Goal: Complete application form: Complete application form

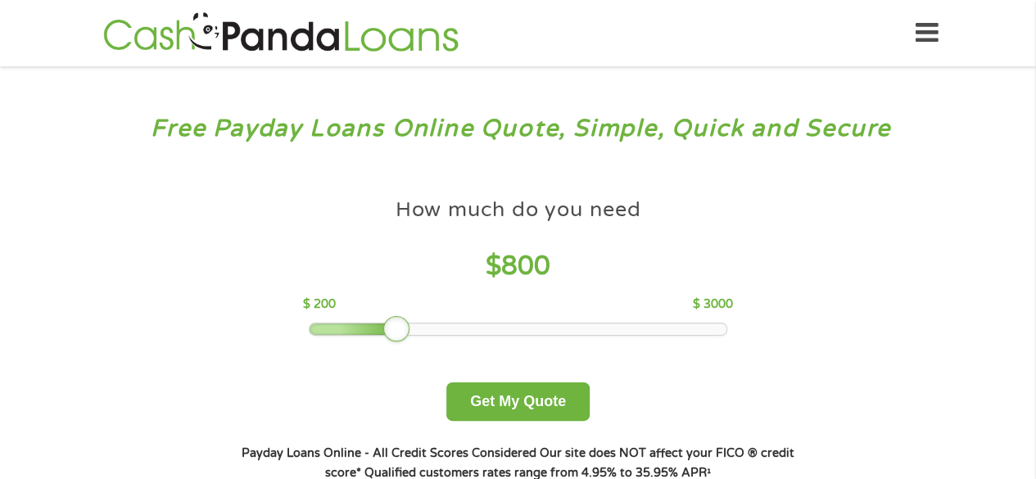
drag, startPoint x: 423, startPoint y: 332, endPoint x: 391, endPoint y: 325, distance: 33.4
click at [391, 325] on div at bounding box center [396, 329] width 26 height 26
drag, startPoint x: 391, startPoint y: 325, endPoint x: 380, endPoint y: 323, distance: 10.9
click at [380, 323] on div at bounding box center [382, 329] width 26 height 26
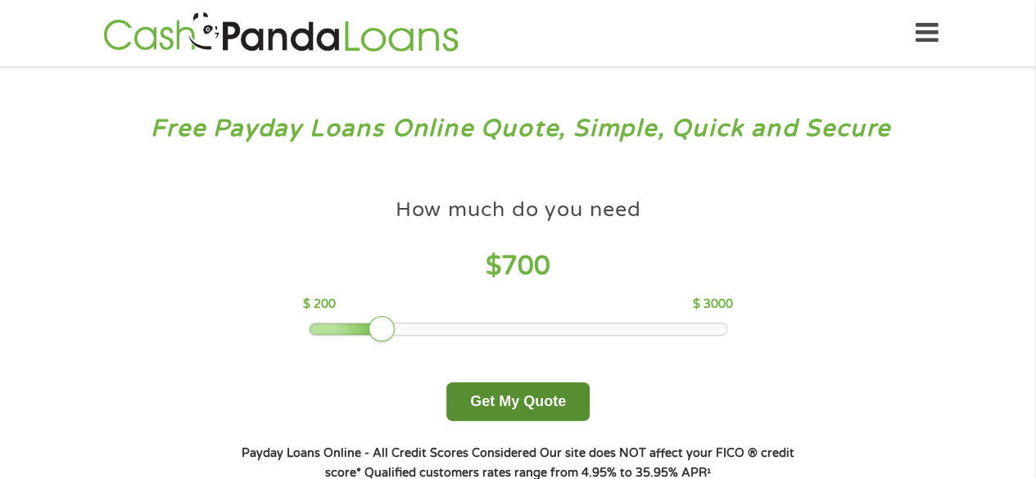
click at [492, 412] on button "Get My Quote" at bounding box center [517, 401] width 143 height 38
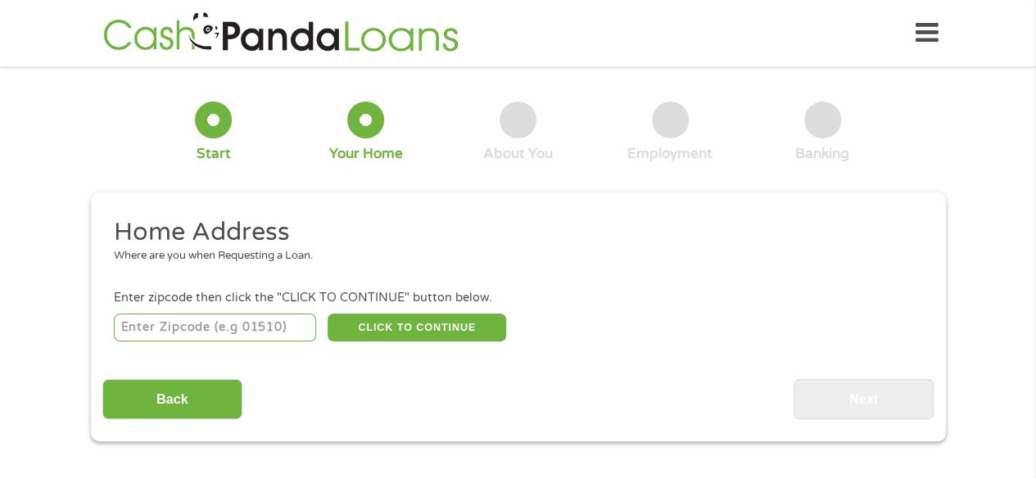
click at [255, 330] on input "number" at bounding box center [215, 328] width 202 height 28
type input "44125"
select select "[US_STATE]"
click at [452, 327] on button "CLICK TO CONTINUE" at bounding box center [417, 328] width 179 height 28
type input "44125"
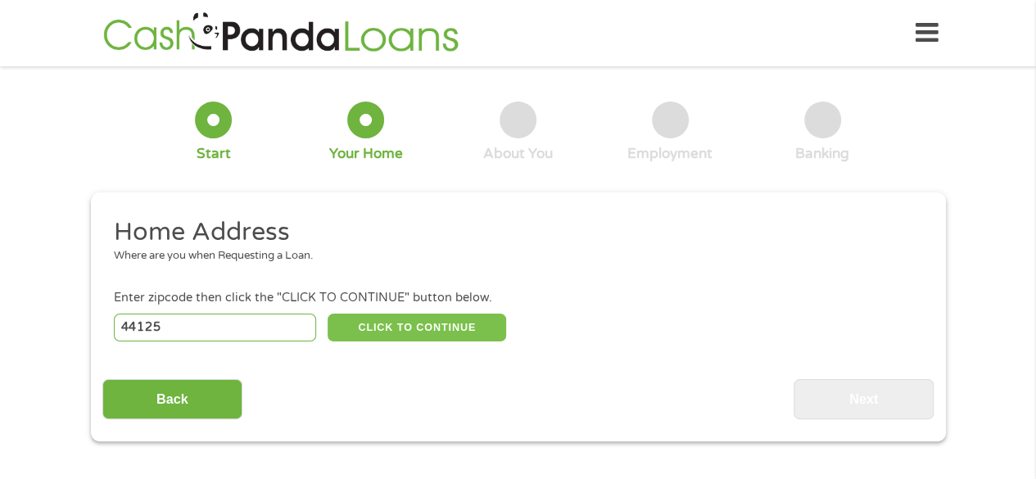
type input "[GEOGRAPHIC_DATA]"
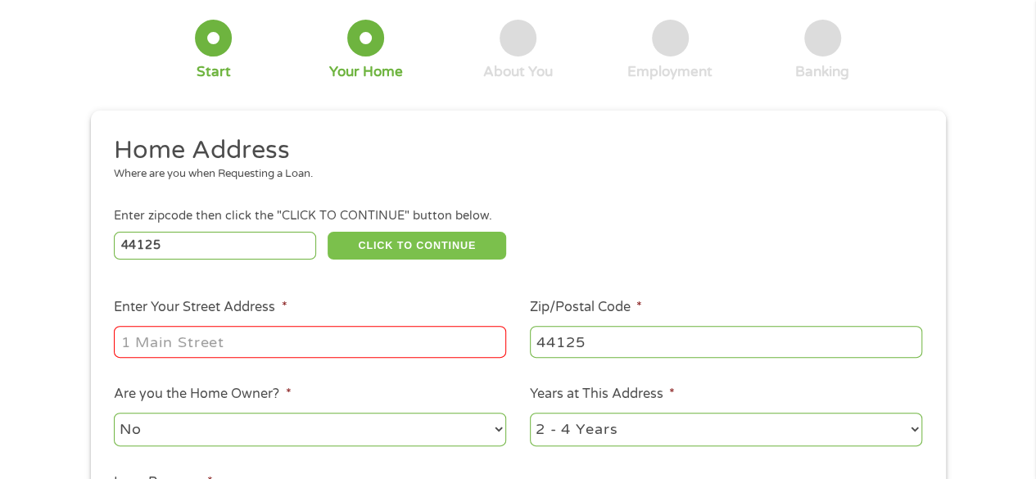
scroll to position [164, 0]
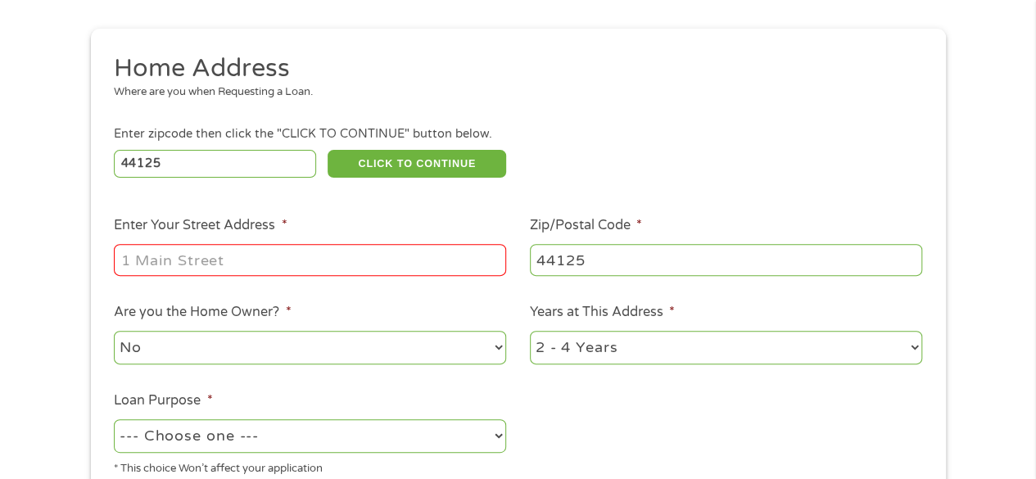
click at [446, 263] on input "Enter Your Street Address *" at bounding box center [310, 259] width 392 height 31
type input "[STREET_ADDRESS][PERSON_NAME]"
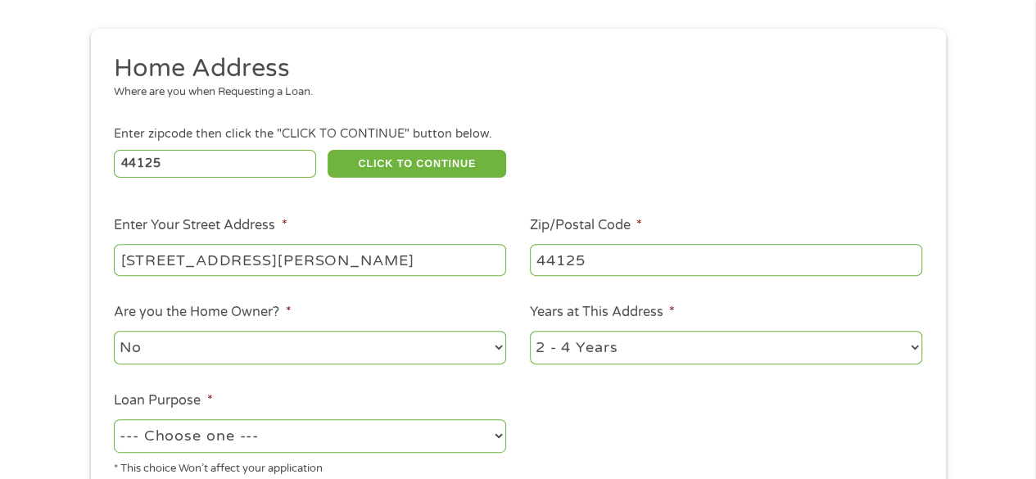
click at [349, 348] on select "No Yes" at bounding box center [310, 348] width 392 height 34
select select "yes"
click at [114, 332] on select "No Yes" at bounding box center [310, 348] width 392 height 34
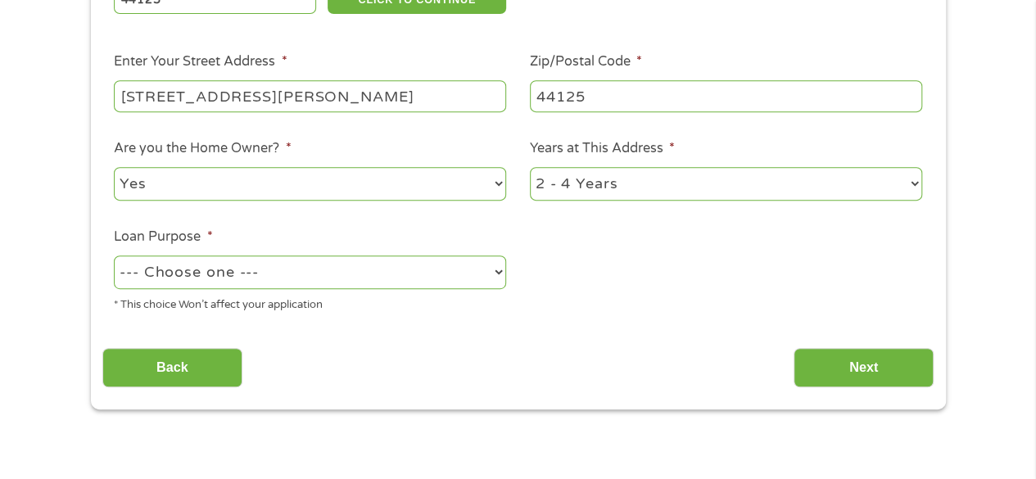
click at [704, 180] on select "1 Year or less 1 - 2 Years 2 - 4 Years Over 4 Years" at bounding box center [726, 184] width 392 height 34
select select "60months"
click at [530, 168] on select "1 Year or less 1 - 2 Years 2 - 4 Years Over 4 Years" at bounding box center [726, 184] width 392 height 34
click at [385, 276] on select "--- Choose one --- Pay Bills Debt Consolidation Home Improvement Major Purchase…" at bounding box center [310, 273] width 392 height 34
select select "other"
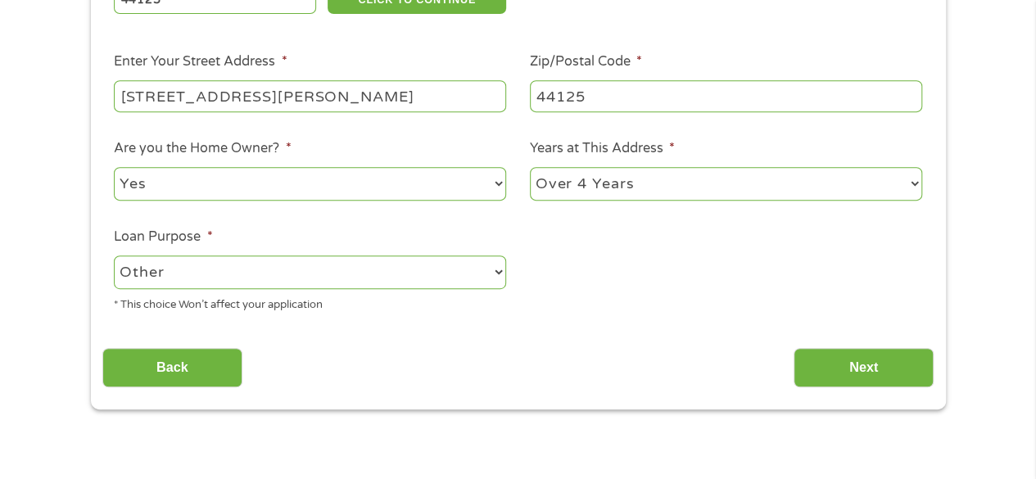
click at [114, 256] on select "--- Choose one --- Pay Bills Debt Consolidation Home Improvement Major Purchase…" at bounding box center [310, 273] width 392 height 34
click at [841, 354] on input "Next" at bounding box center [864, 368] width 140 height 40
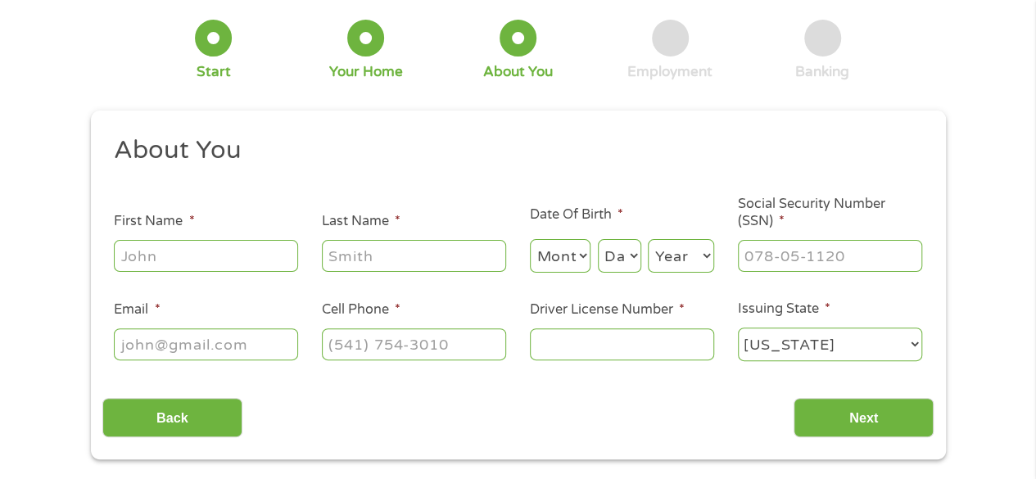
scroll to position [164, 0]
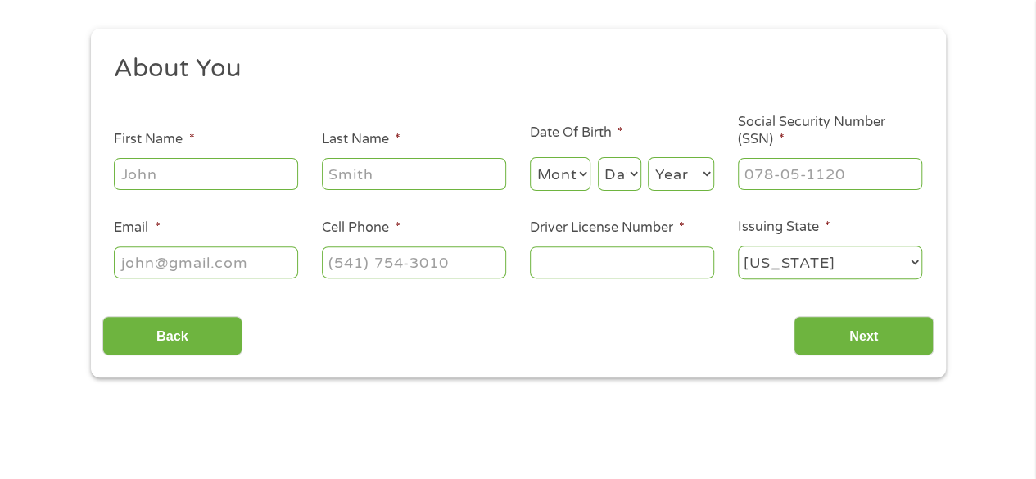
click at [283, 180] on input "First Name *" at bounding box center [206, 173] width 184 height 31
type input "[PERSON_NAME]"
type input "[EMAIL_ADDRESS][DOMAIN_NAME]"
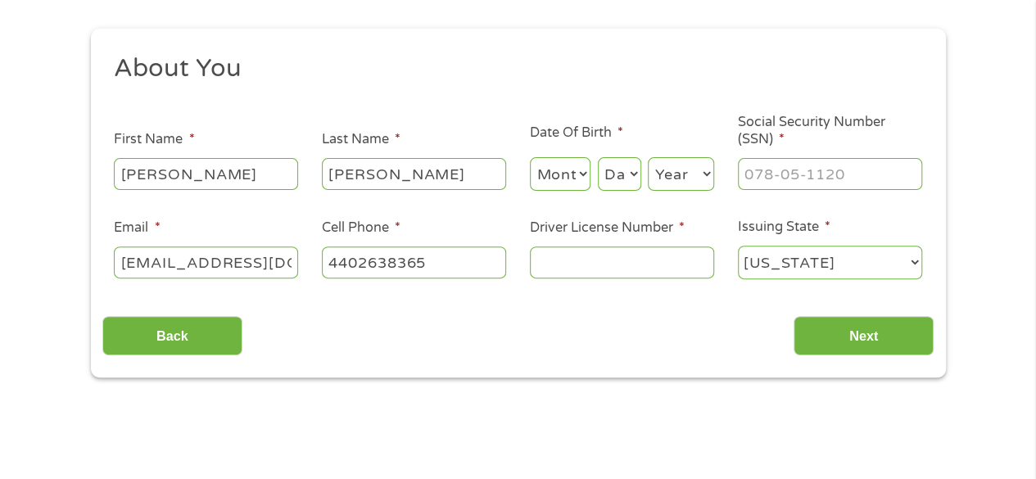
type input "[PHONE_NUMBER]"
click at [562, 172] on select "Month 1 2 3 4 5 6 7 8 9 10 11 12" at bounding box center [560, 174] width 61 height 34
select select "12"
click at [530, 158] on select "Month 1 2 3 4 5 6 7 8 9 10 11 12" at bounding box center [560, 174] width 61 height 34
click at [632, 180] on select "Day 1 2 3 4 5 6 7 8 9 10 11 12 13 14 15 16 17 18 19 20 21 22 23 24 25 26 27 28 …" at bounding box center [619, 174] width 43 height 34
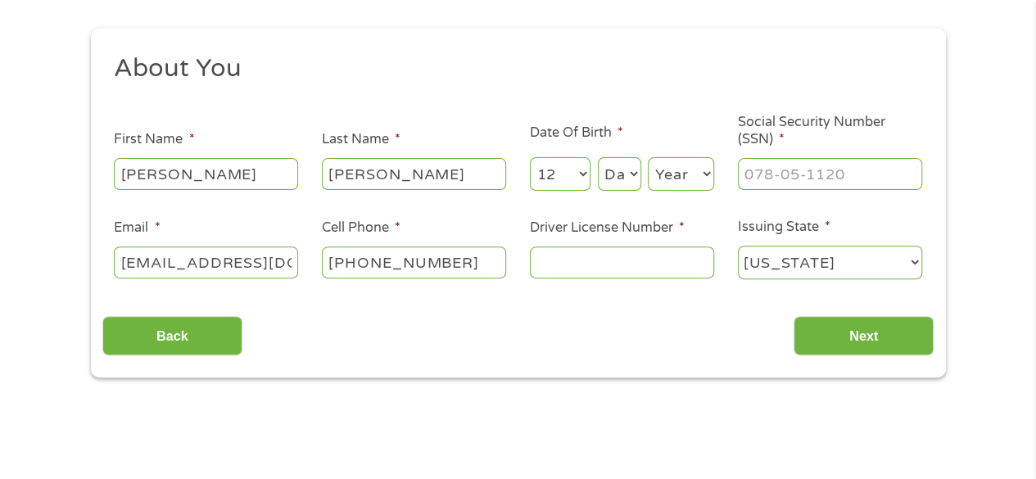
select select "7"
click at [598, 158] on select "Day 1 2 3 4 5 6 7 8 9 10 11 12 13 14 15 16 17 18 19 20 21 22 23 24 25 26 27 28 …" at bounding box center [619, 174] width 43 height 34
click at [671, 177] on select "Year [DATE] 2006 2005 2004 2003 2002 2001 2000 1999 1998 1997 1996 1995 1994 19…" at bounding box center [681, 174] width 66 height 34
select select "1973"
click at [648, 158] on select "Year [DATE] 2006 2005 2004 2003 2002 2001 2000 1999 1998 1997 1996 1995 1994 19…" at bounding box center [681, 174] width 66 height 34
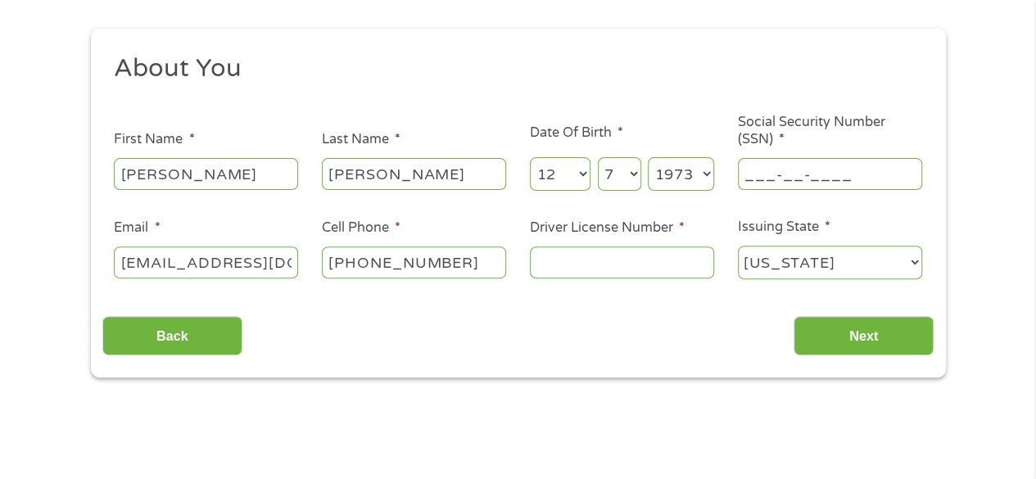
click at [793, 177] on input "___-__-____" at bounding box center [830, 173] width 184 height 31
type input "237-53-5257"
click at [668, 266] on input "Driver License Number *" at bounding box center [622, 262] width 184 height 31
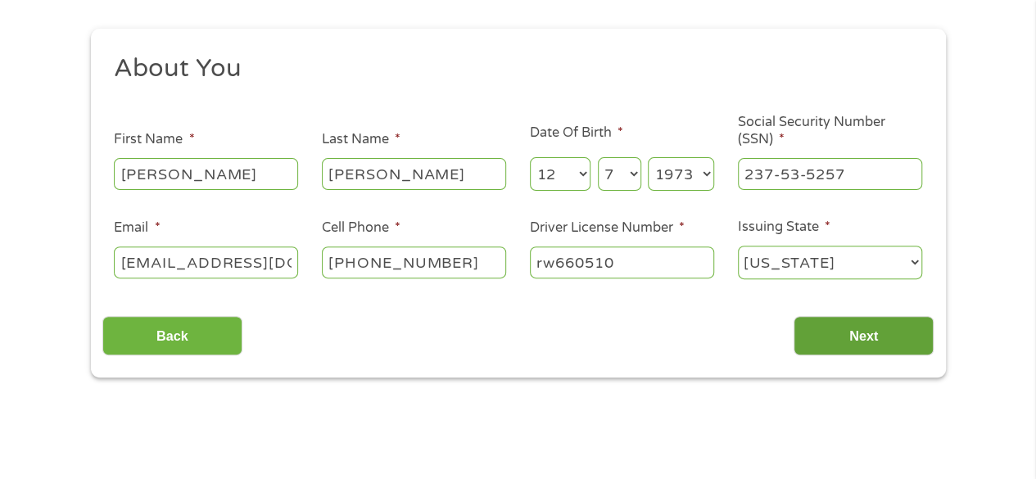
type input "rw660510"
click at [854, 346] on input "Next" at bounding box center [864, 336] width 140 height 40
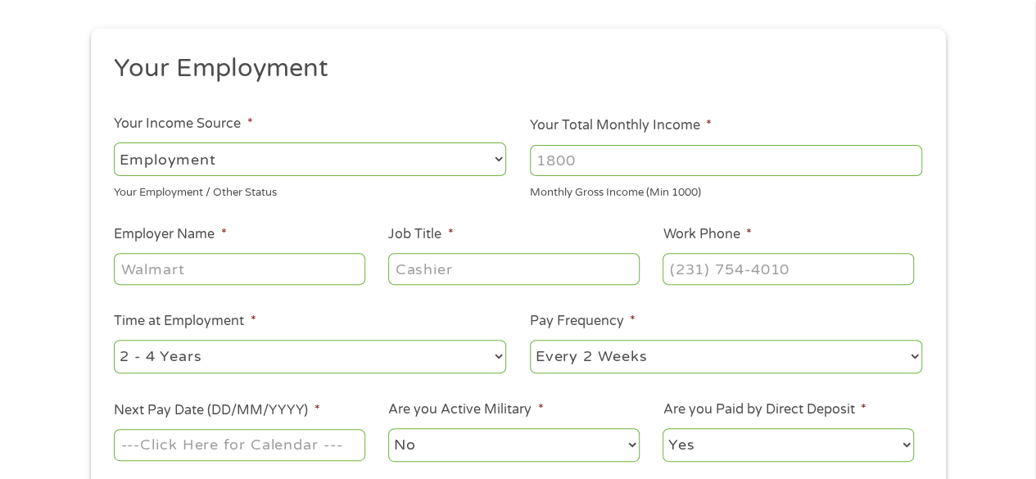
scroll to position [0, 0]
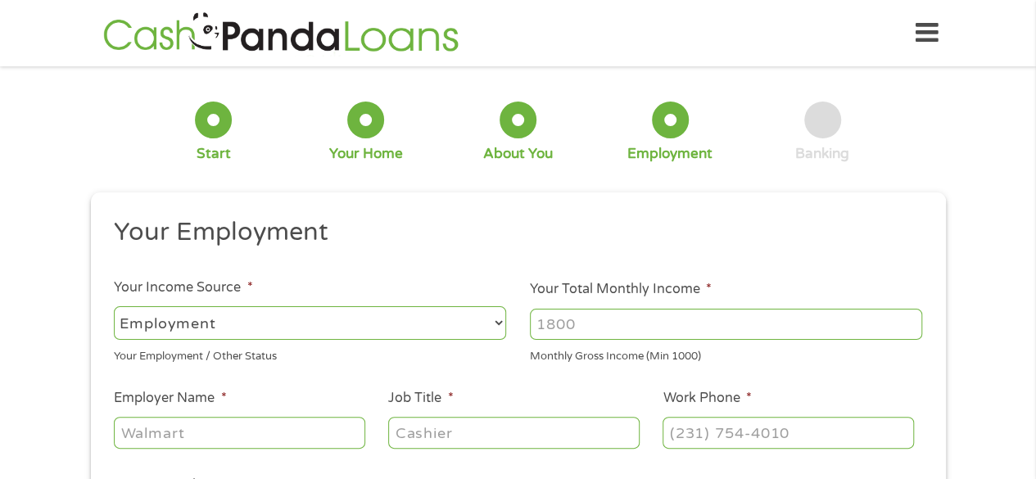
click at [455, 315] on select "--- Choose one --- Employment [DEMOGRAPHIC_DATA] Benefits" at bounding box center [310, 323] width 392 height 34
click at [114, 306] on select "--- Choose one --- Employment [DEMOGRAPHIC_DATA] Benefits" at bounding box center [310, 323] width 392 height 34
click at [631, 324] on input "Your Total Monthly Income *" at bounding box center [726, 324] width 392 height 31
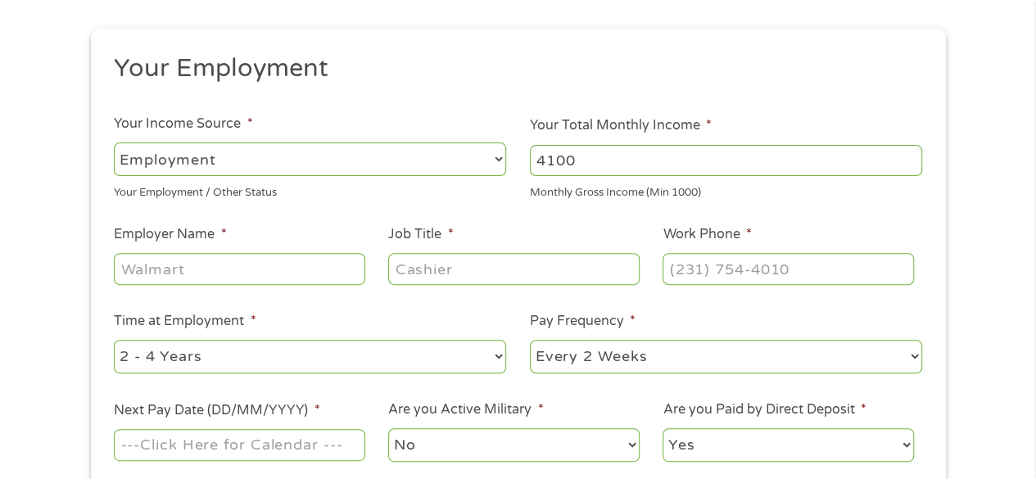
type input "4100"
click at [305, 284] on input "Employer Name *" at bounding box center [239, 268] width 251 height 31
type input "Cleveland Metro Schools"
click at [488, 265] on input "Job Title *" at bounding box center [513, 268] width 251 height 31
type input "Teacher"
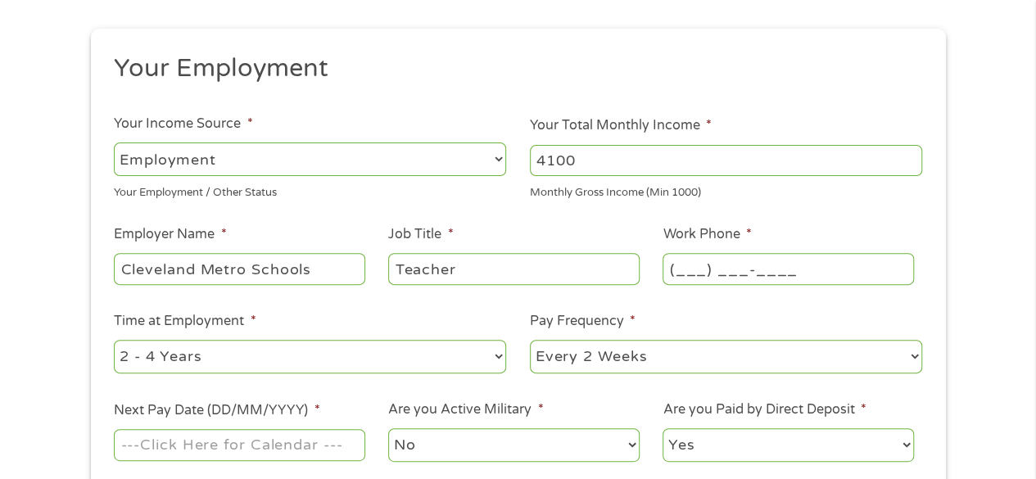
click at [749, 269] on input "(___) ___-____" at bounding box center [788, 268] width 251 height 31
type input "[PHONE_NUMBER]"
click at [446, 353] on select "--- Choose one --- 1 Year or less 1 - 2 Years 2 - 4 Years Over 4 Years" at bounding box center [310, 357] width 392 height 34
select select "60months"
click at [114, 340] on select "--- Choose one --- 1 Year or less 1 - 2 Years 2 - 4 Years Over 4 Years" at bounding box center [310, 357] width 392 height 34
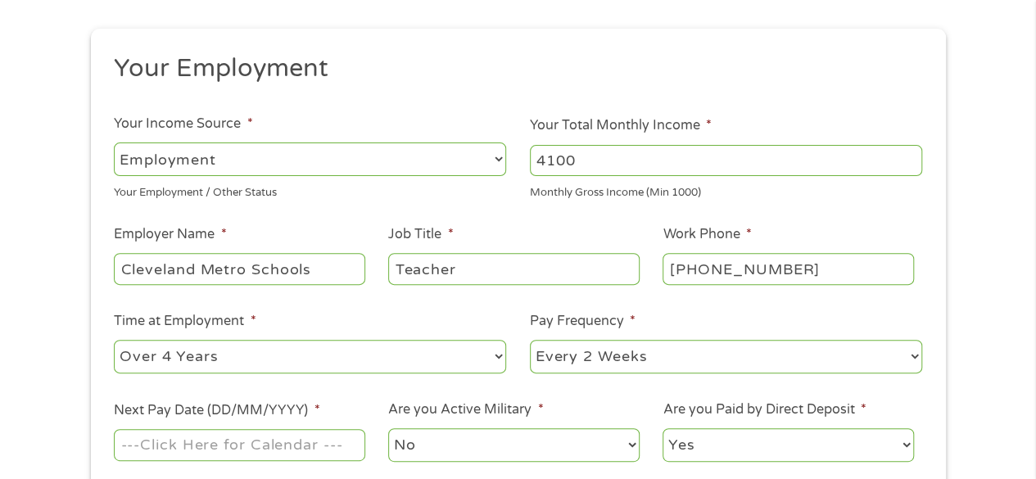
click at [661, 354] on select "--- Choose one --- Every 2 Weeks Every Week Monthly Semi-Monthly" at bounding box center [726, 357] width 392 height 34
select select "semimonthly"
click at [530, 340] on select "--- Choose one --- Every 2 Weeks Every Week Monthly Semi-Monthly" at bounding box center [726, 357] width 392 height 34
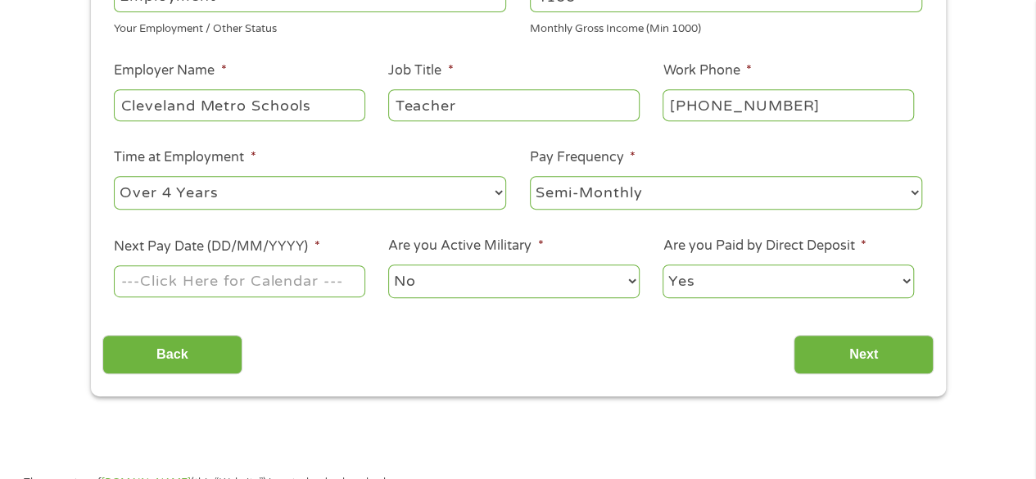
scroll to position [410, 0]
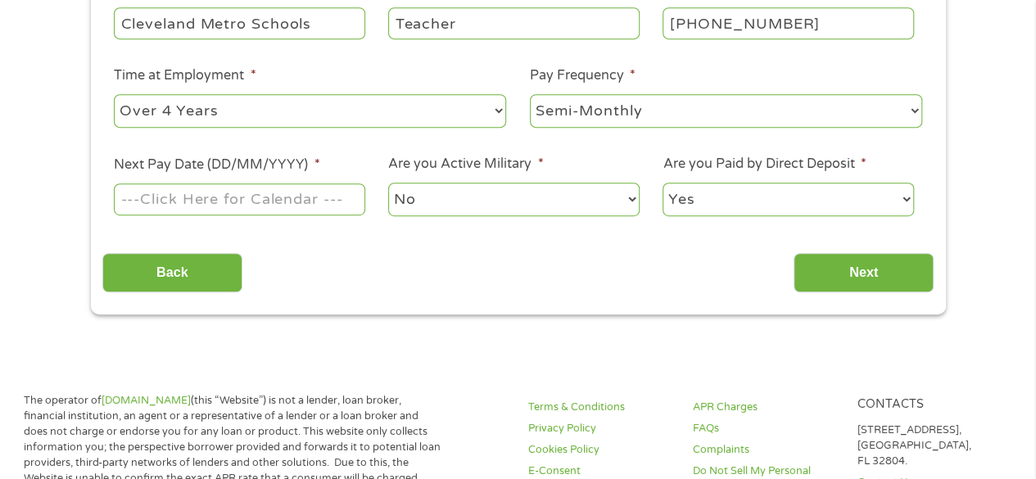
click at [300, 201] on input "Next Pay Date (DD/MM/YYYY) *" at bounding box center [239, 198] width 251 height 31
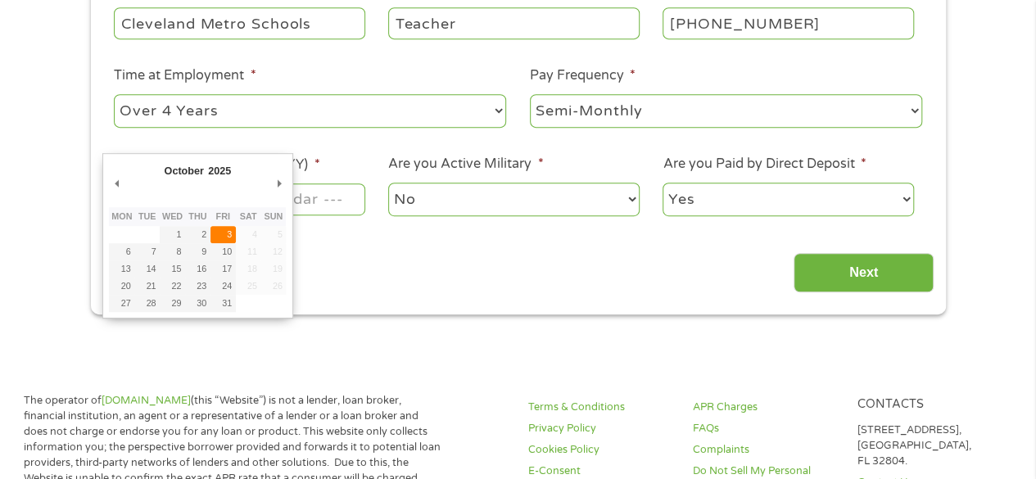
type input "[DATE]"
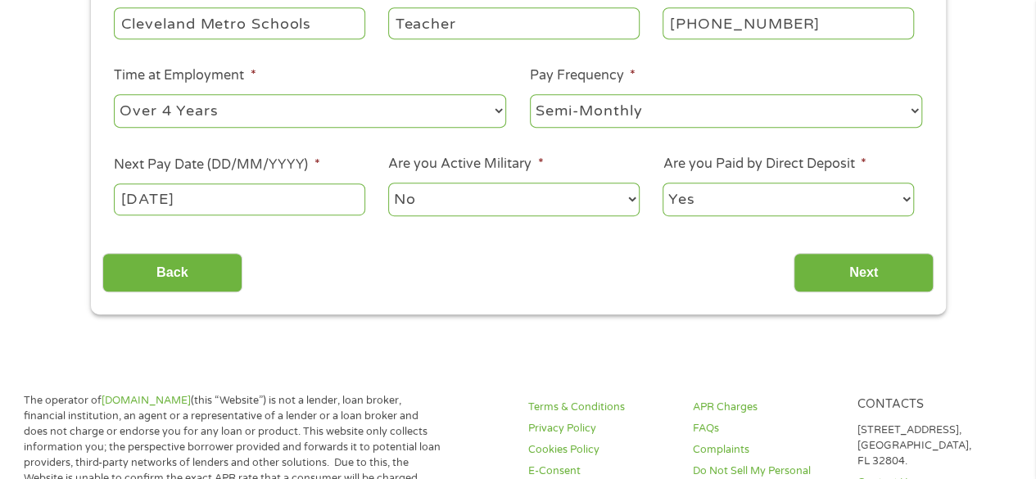
click at [351, 209] on input "[DATE]" at bounding box center [239, 198] width 251 height 31
click at [455, 325] on section "1 Start 2 Your Home 3 About You 4 Employment 5 Banking 6 This field is hidden w…" at bounding box center [518, 8] width 1036 height 681
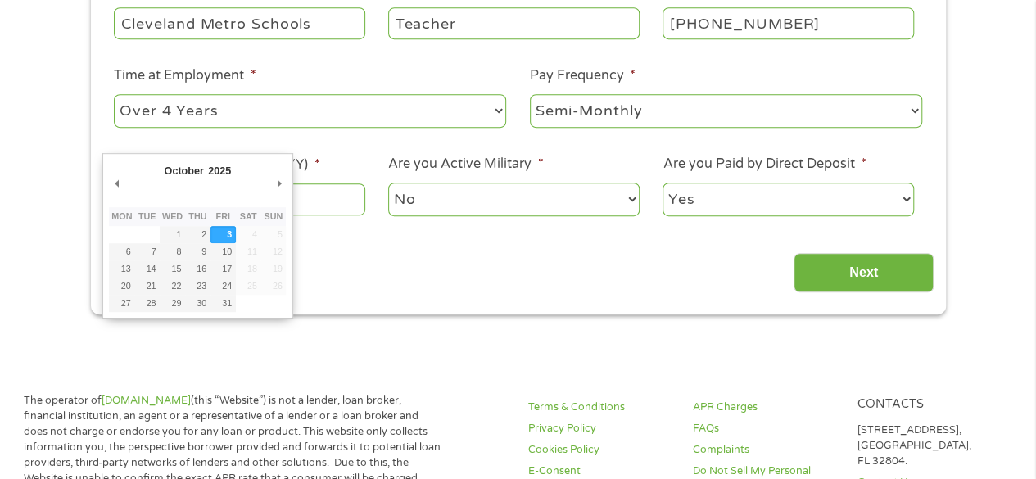
drag, startPoint x: 267, startPoint y: 196, endPoint x: 136, endPoint y: 184, distance: 131.5
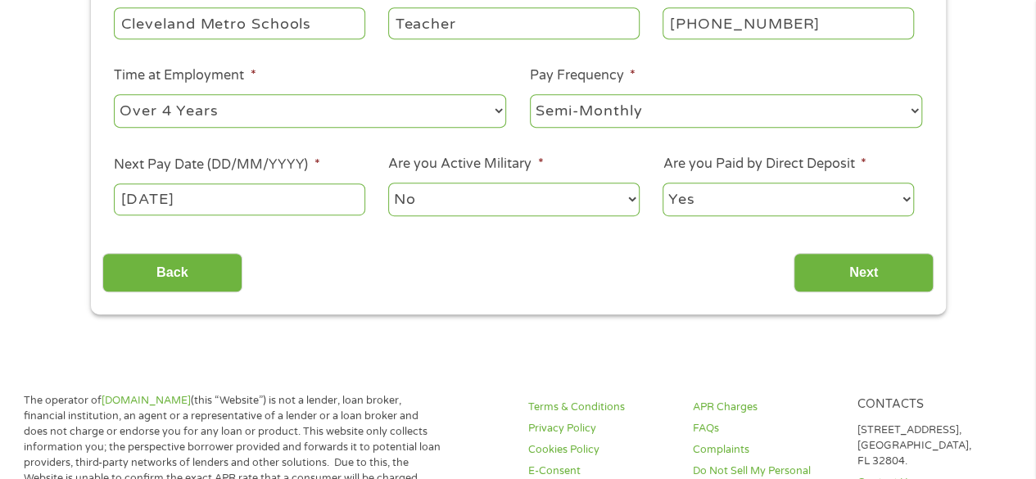
click at [256, 193] on input "[DATE]" at bounding box center [239, 198] width 251 height 31
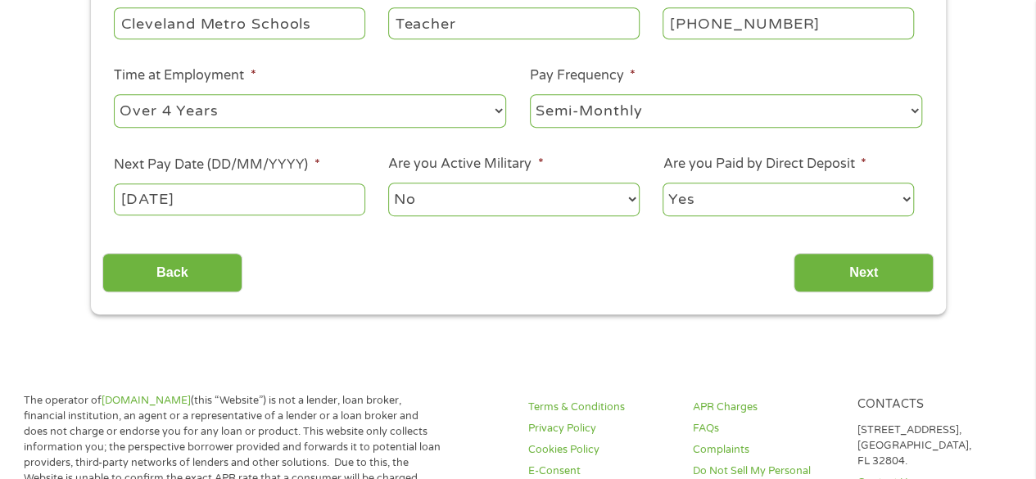
drag, startPoint x: 225, startPoint y: 199, endPoint x: 39, endPoint y: 188, distance: 186.3
click at [355, 263] on div "Back Next" at bounding box center [517, 267] width 831 height 52
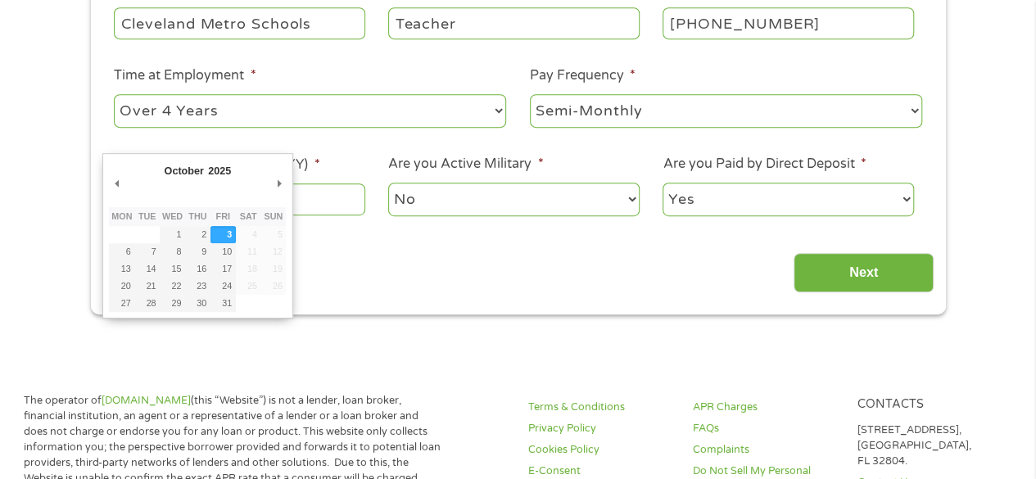
click at [299, 204] on input "[DATE]" at bounding box center [239, 198] width 251 height 31
click at [421, 288] on div "Back Next" at bounding box center [517, 267] width 831 height 52
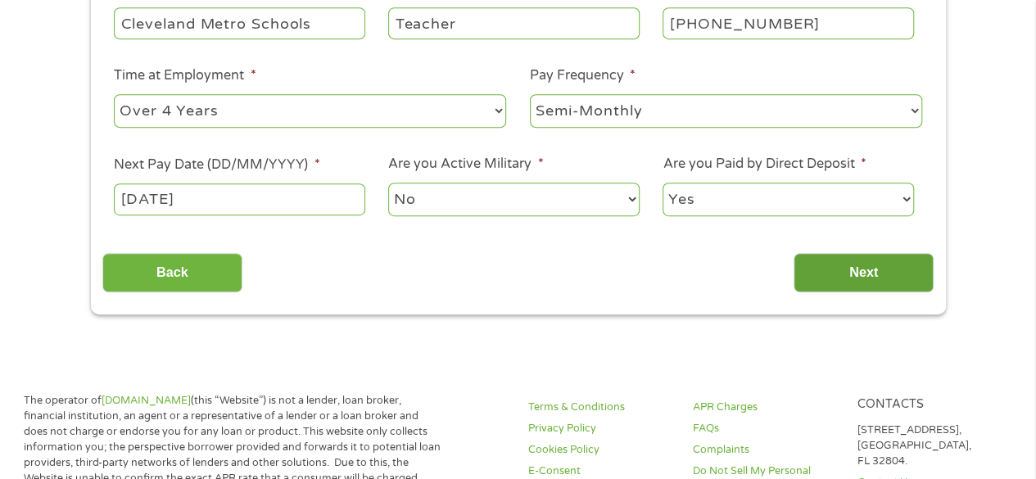
click at [840, 269] on input "Next" at bounding box center [864, 273] width 140 height 40
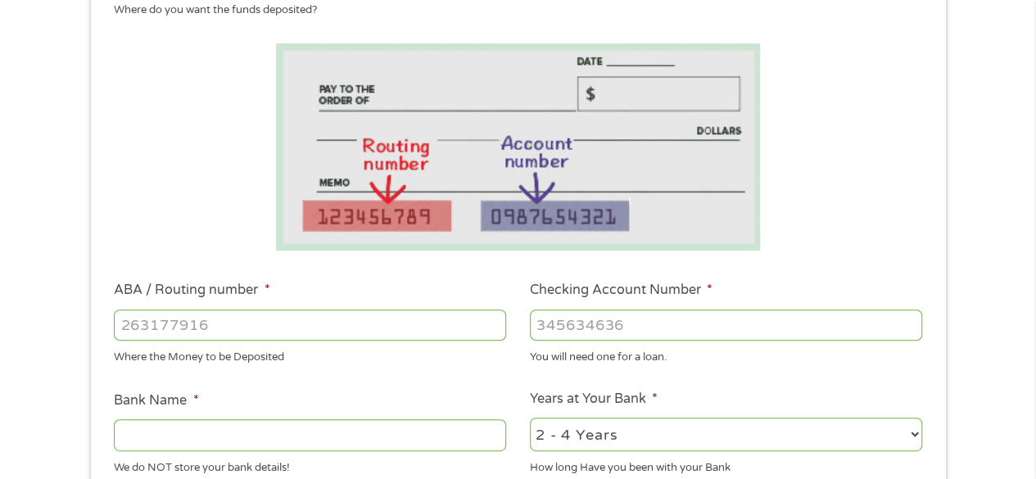
scroll to position [328, 0]
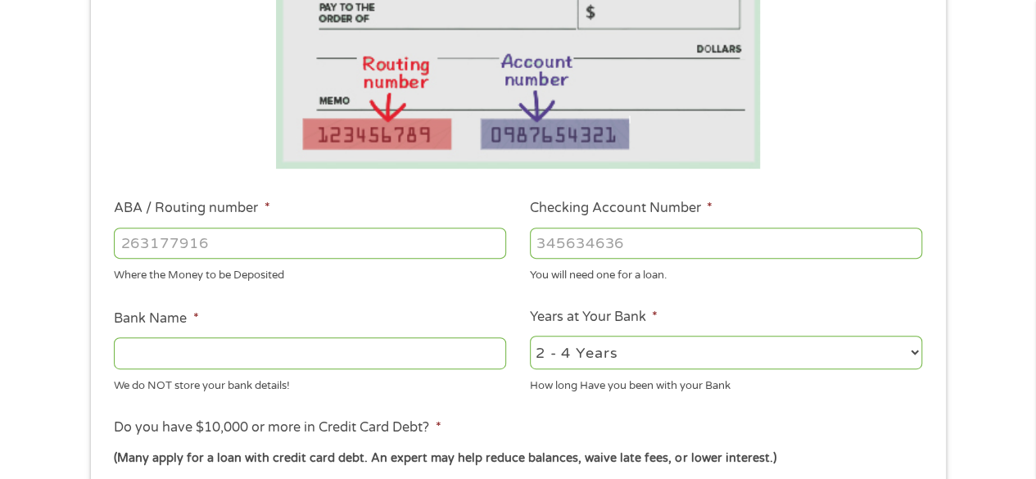
click at [398, 237] on input "ABA / Routing number *" at bounding box center [310, 243] width 392 height 31
type input "031176110"
type input "CAPITAL ONE NA"
type input "031176110"
click at [772, 244] on input "Checking Account Number *" at bounding box center [726, 243] width 392 height 31
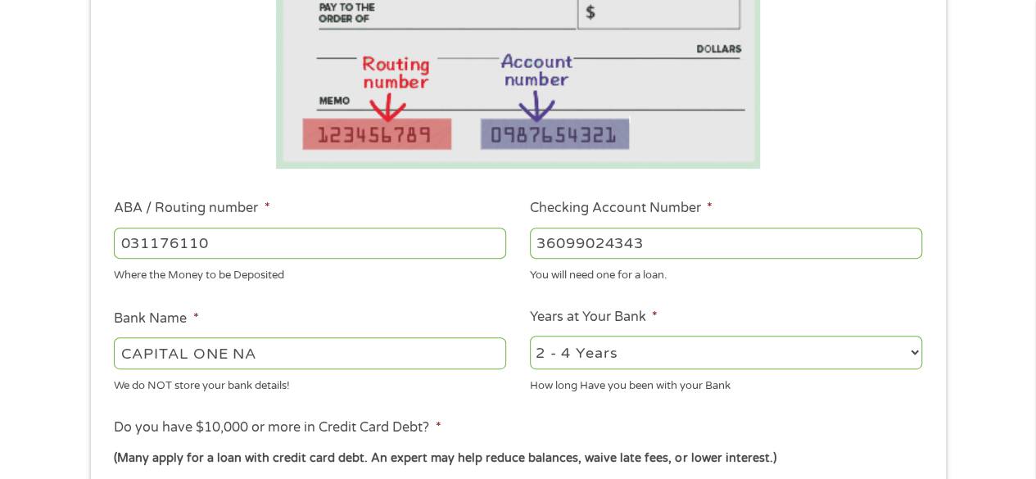
scroll to position [491, 0]
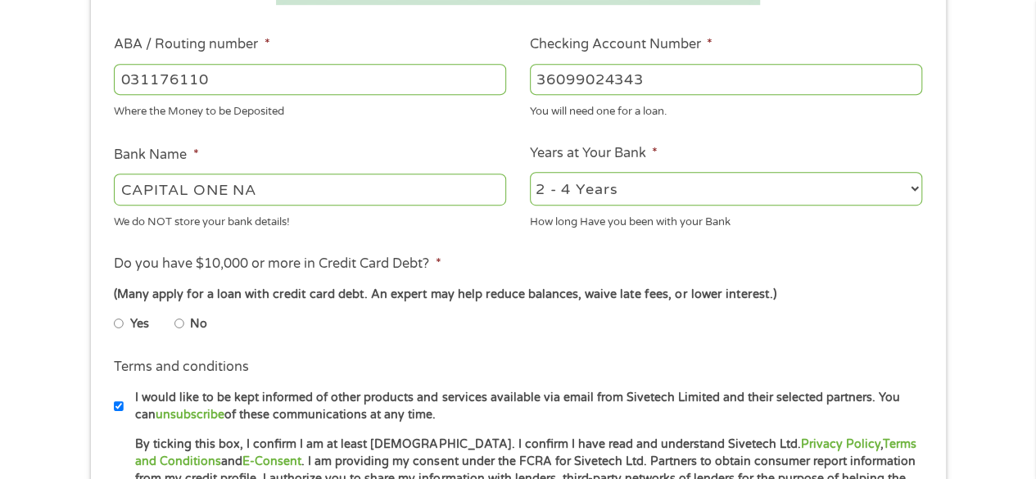
type input "36099024343"
click at [802, 201] on select "2 - 4 Years 6 - 12 Months 1 - 2 Years Over 4 Years" at bounding box center [726, 189] width 392 height 34
select select "60months"
click at [530, 173] on select "2 - 4 Years 6 - 12 Months 1 - 2 Years Over 4 Years" at bounding box center [726, 189] width 392 height 34
click at [182, 326] on input "No" at bounding box center [179, 323] width 10 height 26
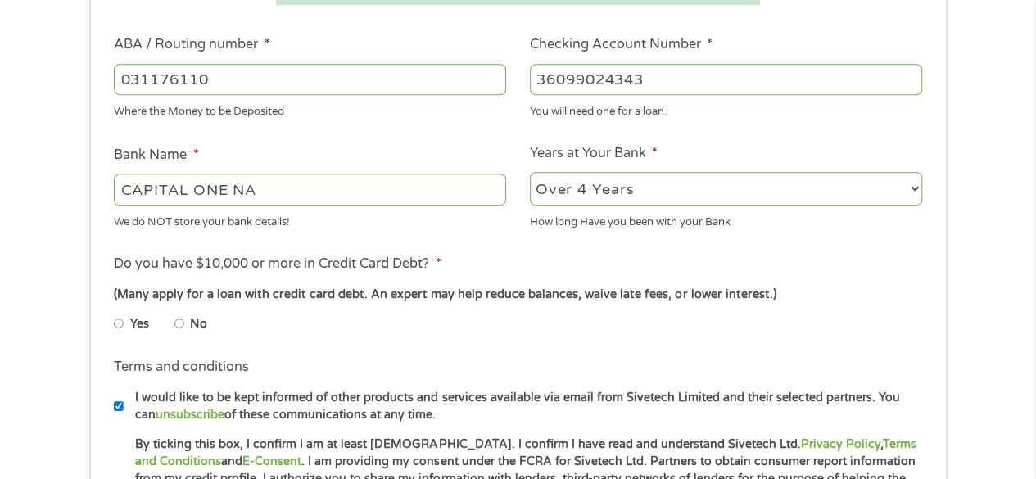
radio input "true"
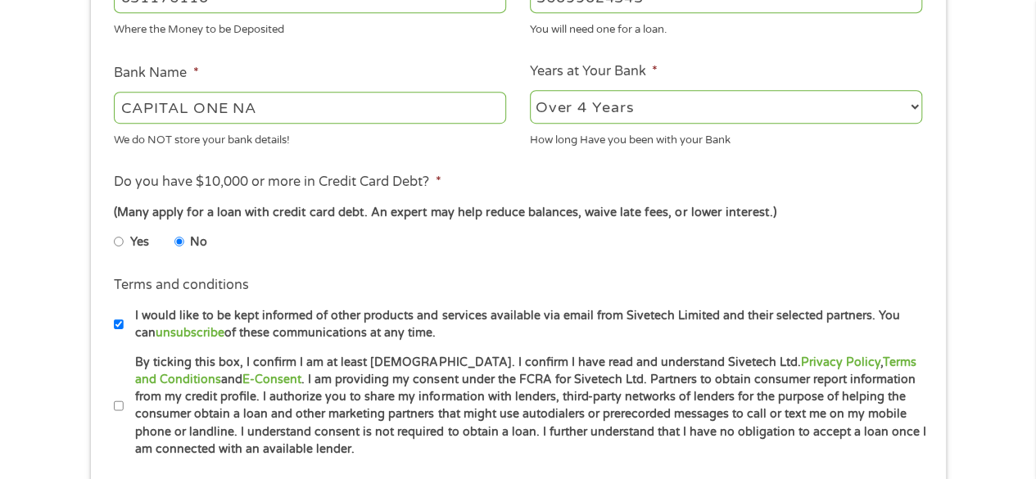
click at [115, 319] on input "I would like to be kept informed of other products and services available via e…" at bounding box center [119, 324] width 10 height 26
checkbox input "false"
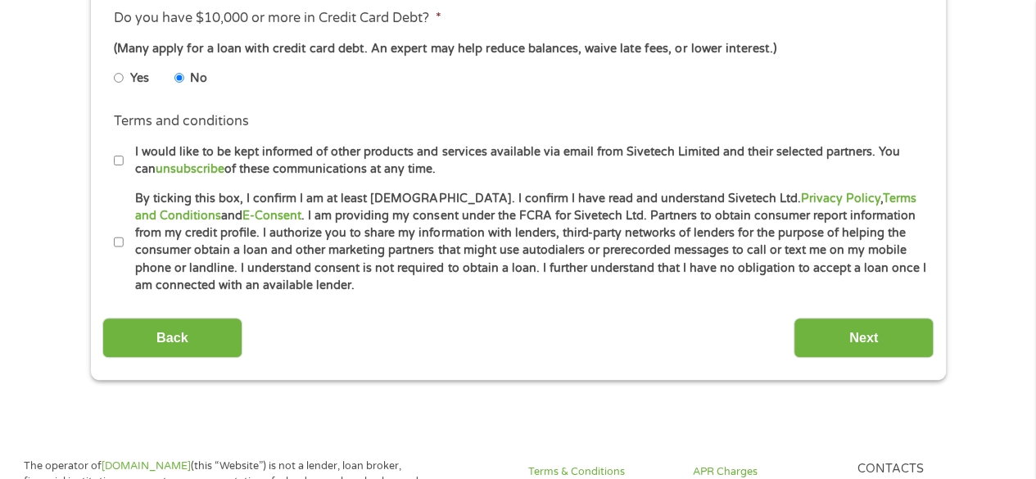
scroll to position [819, 0]
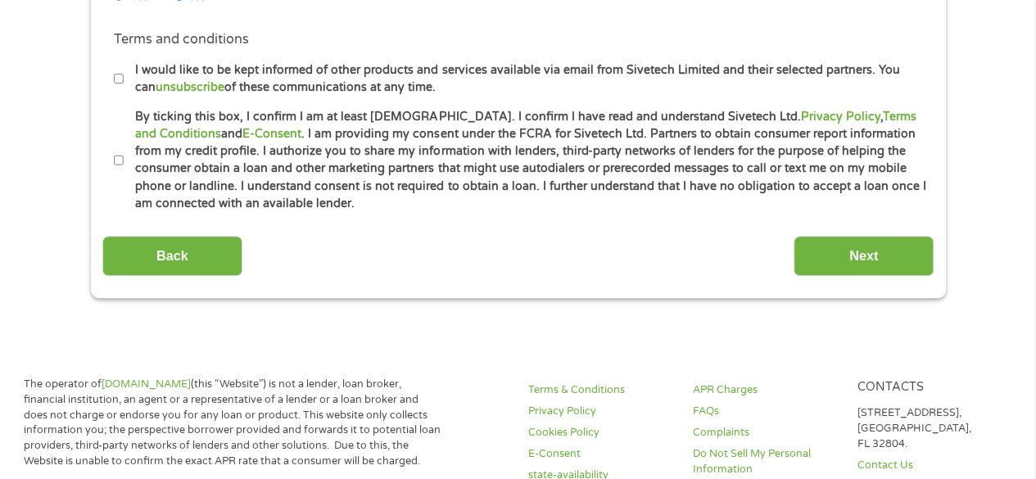
click at [114, 165] on input "By ticking this box, I confirm I am at least [DEMOGRAPHIC_DATA]. I confirm I ha…" at bounding box center [119, 160] width 10 height 26
checkbox input "true"
click at [853, 266] on input "Next" at bounding box center [864, 256] width 140 height 40
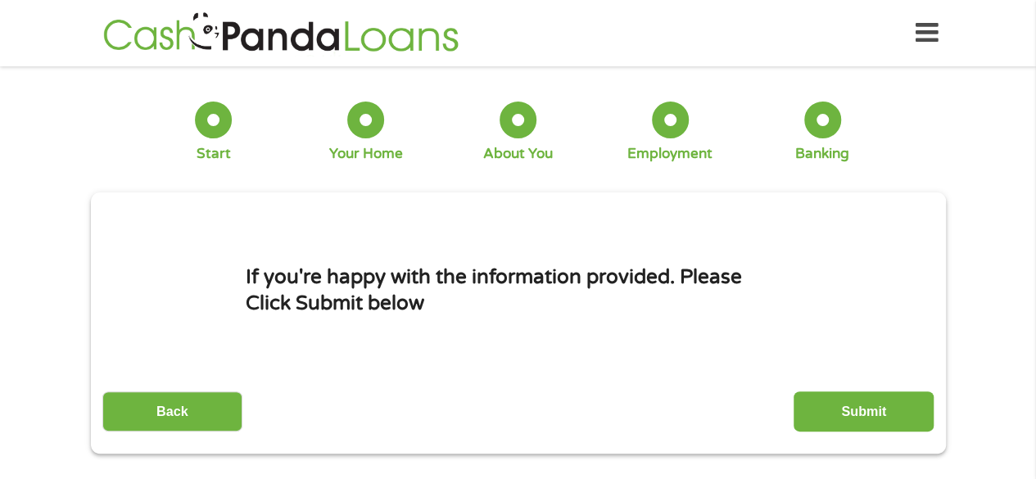
scroll to position [7, 7]
click at [808, 409] on input "Submit" at bounding box center [864, 411] width 140 height 40
